Goal: Answer question/provide support: Share knowledge or assist other users

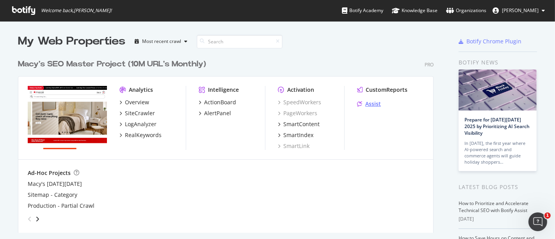
click at [366, 103] on div "Assist" at bounding box center [374, 104] width 16 height 8
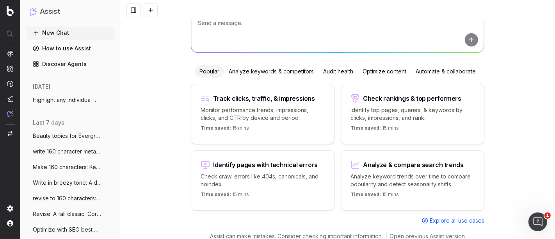
scroll to position [13, 0]
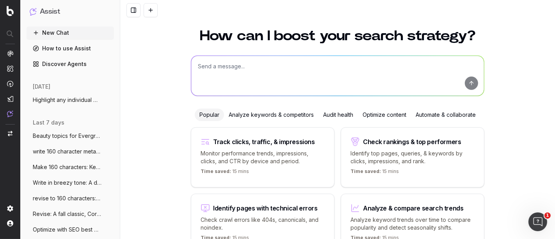
click at [237, 77] on textarea at bounding box center [337, 76] width 293 height 40
paste textarea "[URL][DOMAIN_NAME][PERSON_NAME][PERSON_NAME][PERSON_NAME]"
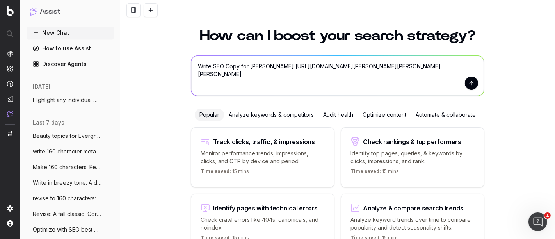
click at [280, 67] on textarea "Write SEO Copy for [PERSON_NAME] [URL][DOMAIN_NAME][PERSON_NAME][PERSON_NAME][P…" at bounding box center [337, 76] width 293 height 40
click at [280, 73] on textarea "Write SEO Copy for [PERSON_NAME]: [URL][DOMAIN_NAME][PERSON_NAME][PERSON_NAME][…" at bounding box center [337, 76] width 293 height 40
type textarea "Write SEO Copy for [PERSON_NAME]: [URL][DOMAIN_NAME][PERSON_NAME][PERSON_NAME][…"
click at [471, 84] on button "submit" at bounding box center [471, 83] width 13 height 13
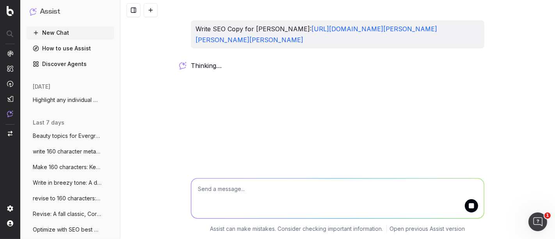
scroll to position [0, 0]
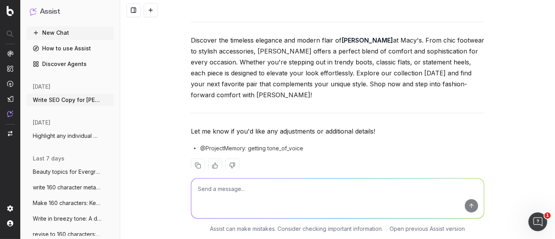
scroll to position [89, 0]
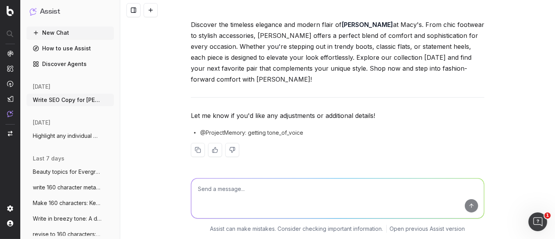
click at [219, 199] on textarea at bounding box center [337, 198] width 293 height 40
paste textarea "Lor Ips Dolorsi amet consectet adipiscing elit Sed Doe, t incidi utlab etdo mag…"
type textarea "Lorem ip dolorsi ametco adi elits doeiu: Tem Inc Utlabor etdo magnaaliq enimadm…"
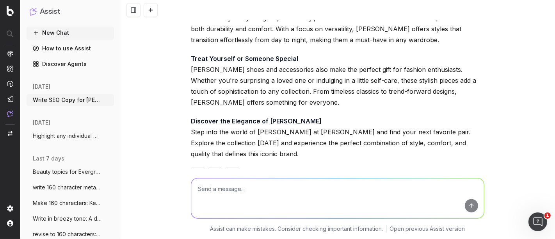
scroll to position [709, 0]
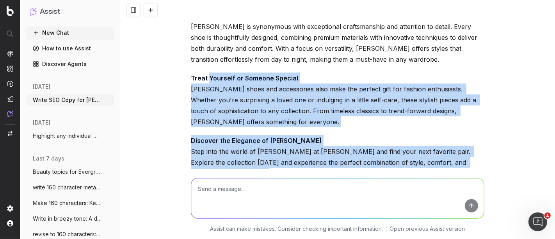
drag, startPoint x: 259, startPoint y: 124, endPoint x: 206, endPoint y: 105, distance: 56.8
click at [206, 105] on div "Step Into Style with [PERSON_NAME] Elevate your wardrobe with [PERSON_NAME], a …" at bounding box center [338, 49] width 294 height 328
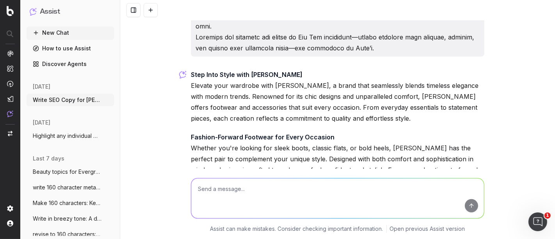
scroll to position [492, 0]
click at [234, 189] on textarea at bounding box center [337, 198] width 293 height 40
type textarea "Expand and optimize with SEO Keywords and highlight internal link opportunities"
click at [468, 208] on button "submit" at bounding box center [471, 205] width 13 height 13
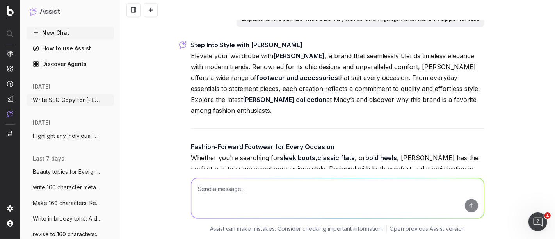
scroll to position [837, 0]
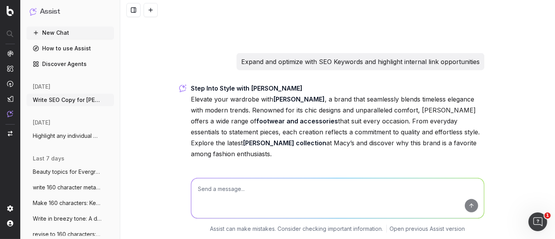
drag, startPoint x: 414, startPoint y: 123, endPoint x: 184, endPoint y: 84, distance: 233.7
click at [184, 84] on div "Write SEO Copy for [PERSON_NAME]: [URL][DOMAIN_NAME][PERSON_NAME][PERSON_NAME][…" at bounding box center [337, 119] width 435 height 239
copy div "Loremip dolo sitametc adip Eli Seddoei , t incid utla etdolorema aliqua enimadm…"
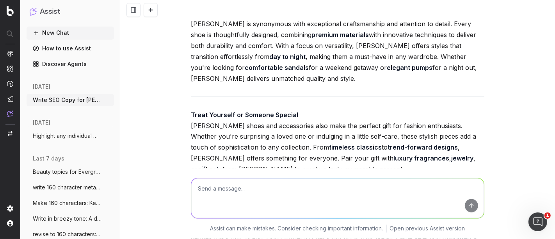
scroll to position [1072, 0]
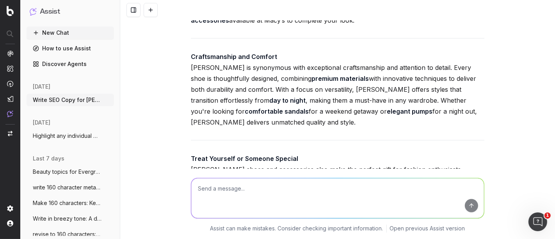
copy div "Loremip dolo sitametc adip Eli Seddoei , t incid utla etdolorema aliqua enimadm…"
click at [253, 185] on textarea at bounding box center [337, 198] width 293 height 40
paste textarea "Loremip dolo sitametc adip Eli Seddoei, t incid utla etdolorema aliqua enimadmi…"
type textarea "Loremi: Dolorsi amet consecte adip Eli Seddoei, t incid utla etdolorema aliqua …"
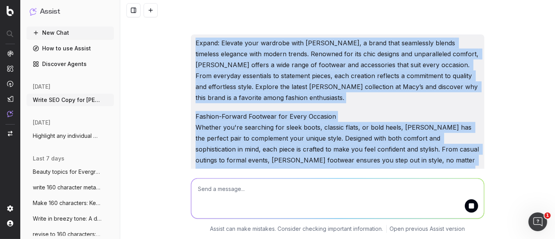
scroll to position [1645, 0]
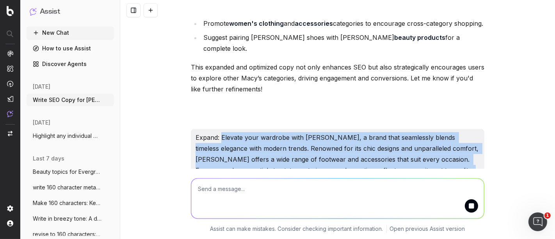
drag, startPoint x: 415, startPoint y: 136, endPoint x: 218, endPoint y: 124, distance: 197.2
copy div "Loremip dolo sitametc adip Eli Seddoei, t incid utla etdolorema aliqua enimadmi…"
click at [232, 196] on textarea at bounding box center [337, 198] width 293 height 40
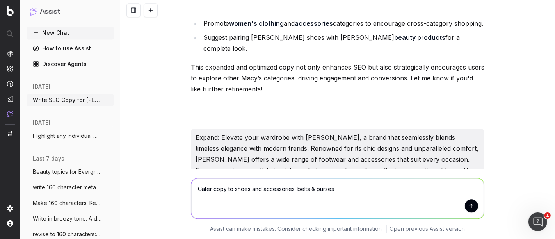
click at [245, 188] on textarea "Cater copy to shoes and accessories: belts & purses" at bounding box center [337, 198] width 293 height 40
type textarea "Cater copy to shoes, women's clohing, fragrances, and accessories: belts & purs…"
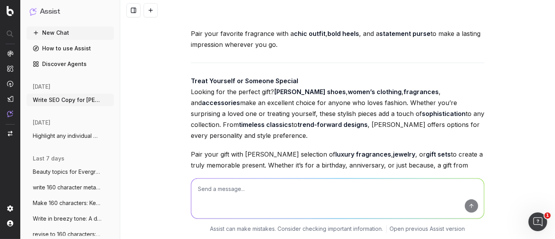
scroll to position [3872, 0]
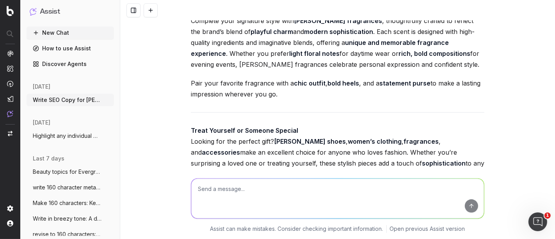
click at [266, 194] on textarea at bounding box center [337, 198] width 293 height 40
type textarea "remove "pair" sections"
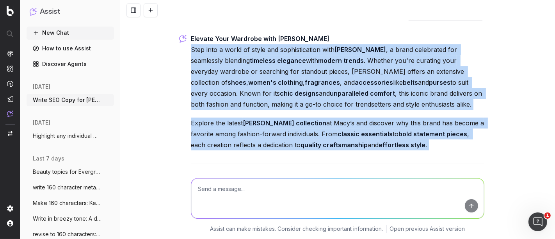
scroll to position [4509, 0]
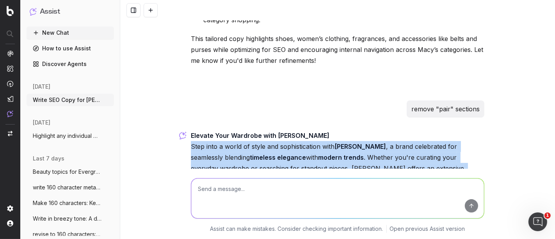
drag, startPoint x: 351, startPoint y: 147, endPoint x: 185, endPoint y: 85, distance: 177.6
copy div "Lore ipsu d sitam co adipi eli seddoeiusmodte inci Utl Etdolor , m aliqu enimad…"
